Goal: Book appointment/travel/reservation

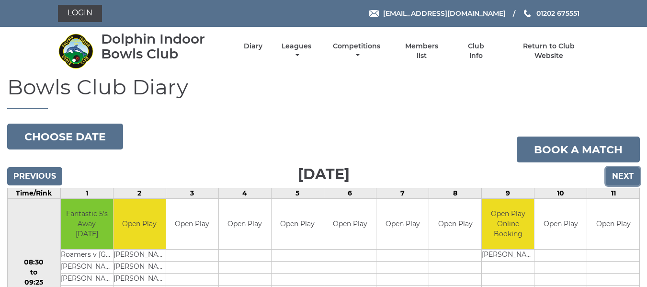
click at [620, 177] on input "Next" at bounding box center [623, 176] width 34 height 18
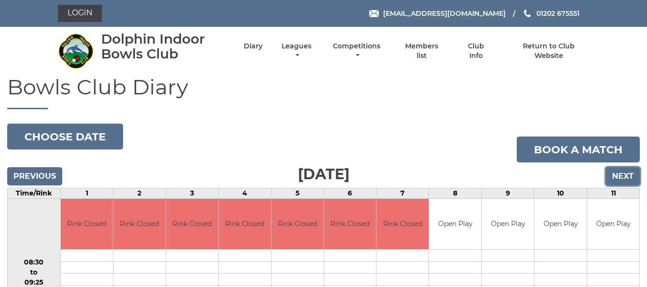
click at [623, 177] on input "Next" at bounding box center [623, 176] width 34 height 18
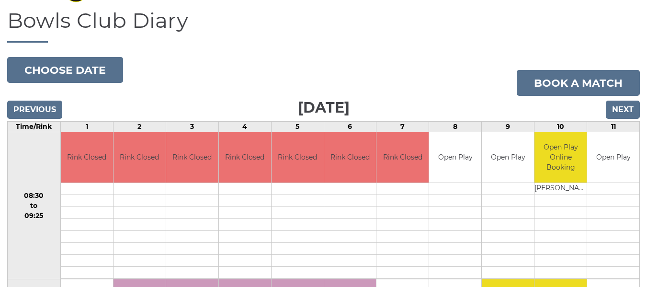
scroll to position [44, 0]
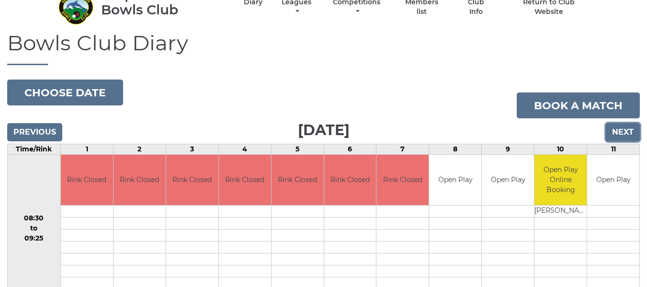
click at [613, 132] on input "Next" at bounding box center [623, 132] width 34 height 18
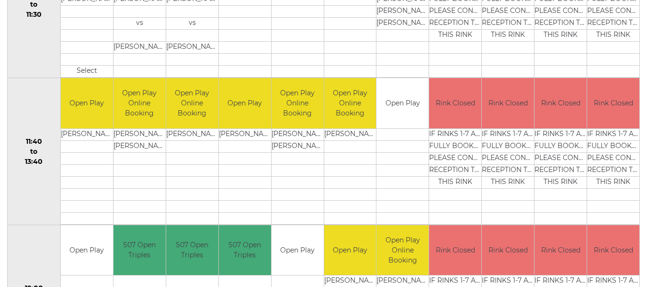
scroll to position [431, 0]
